Goal: Task Accomplishment & Management: Use online tool/utility

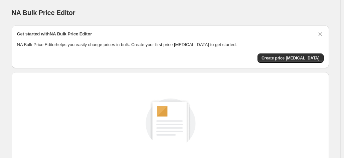
scroll to position [92, 0]
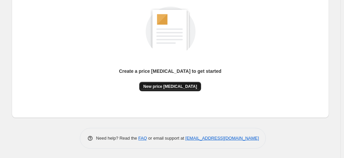
click at [191, 89] on span "New price [MEDICAL_DATA]" at bounding box center [170, 86] width 54 height 5
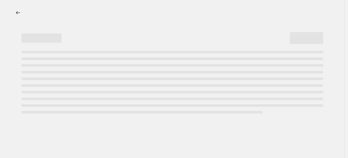
select select "percentage"
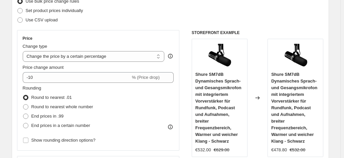
scroll to position [134, 0]
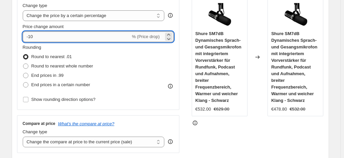
click at [97, 35] on input "-10" at bounding box center [77, 36] width 108 height 11
type input "-1"
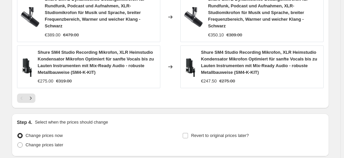
scroll to position [593, 0]
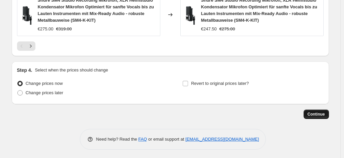
type input "-35"
click at [320, 112] on span "Continue" at bounding box center [316, 114] width 17 height 5
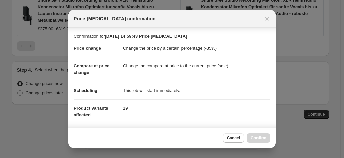
scroll to position [122, 0]
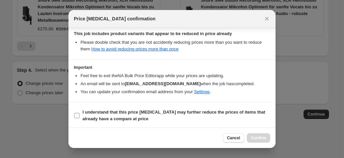
click at [217, 117] on span "I understand that this price [MEDICAL_DATA] may further reduce the prices of it…" at bounding box center [177, 115] width 188 height 13
click at [80, 117] on input "I understand that this price [MEDICAL_DATA] may further reduce the prices of it…" at bounding box center [76, 115] width 5 height 5
checkbox input "true"
click at [259, 138] on span "Confirm" at bounding box center [258, 137] width 15 height 5
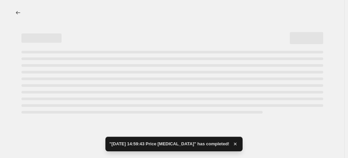
select select "percentage"
